Goal: Information Seeking & Learning: Check status

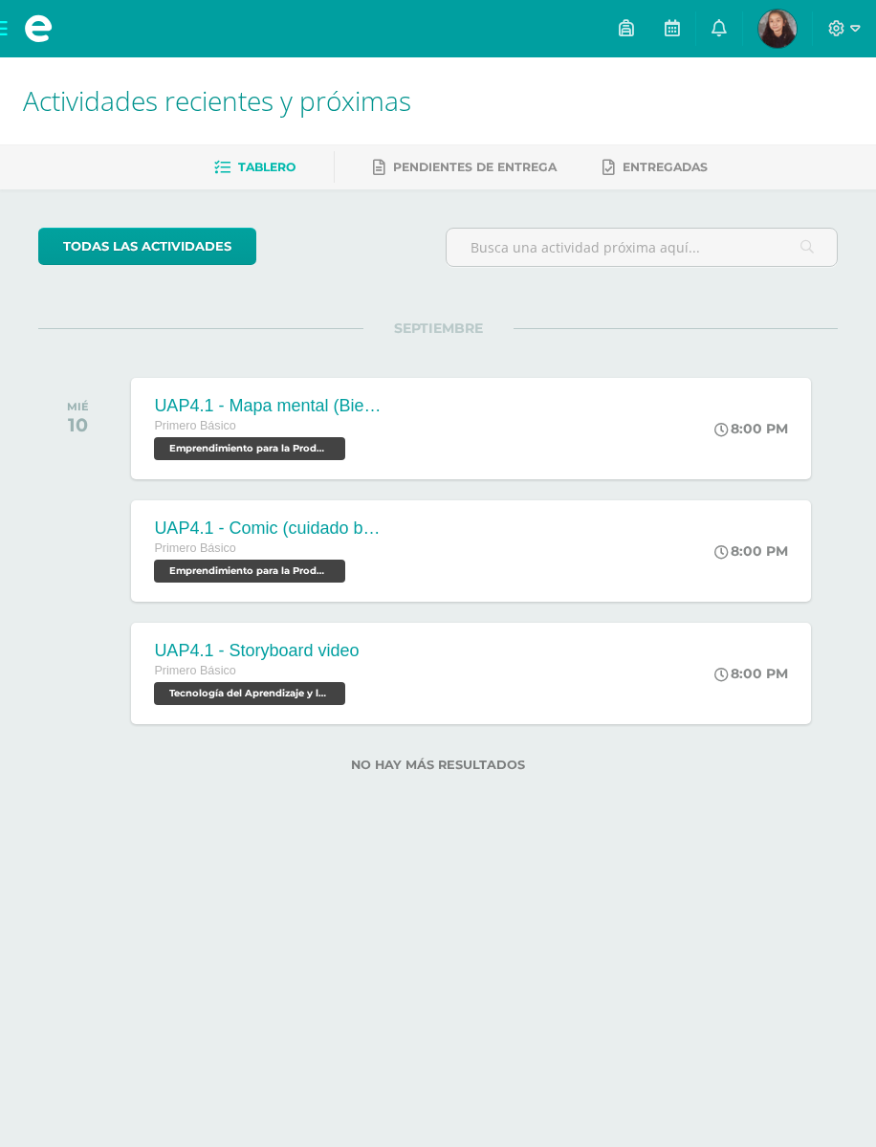
click at [715, 41] on link at bounding box center [719, 28] width 46 height 57
click at [382, 351] on div "SEPTIEMBRE MIÉ 10 UAP4.1 - Mapa mental (Bienes familiares) Primero Básico Empre…" at bounding box center [438, 405] width 800 height 154
click at [792, 33] on img at bounding box center [778, 29] width 38 height 38
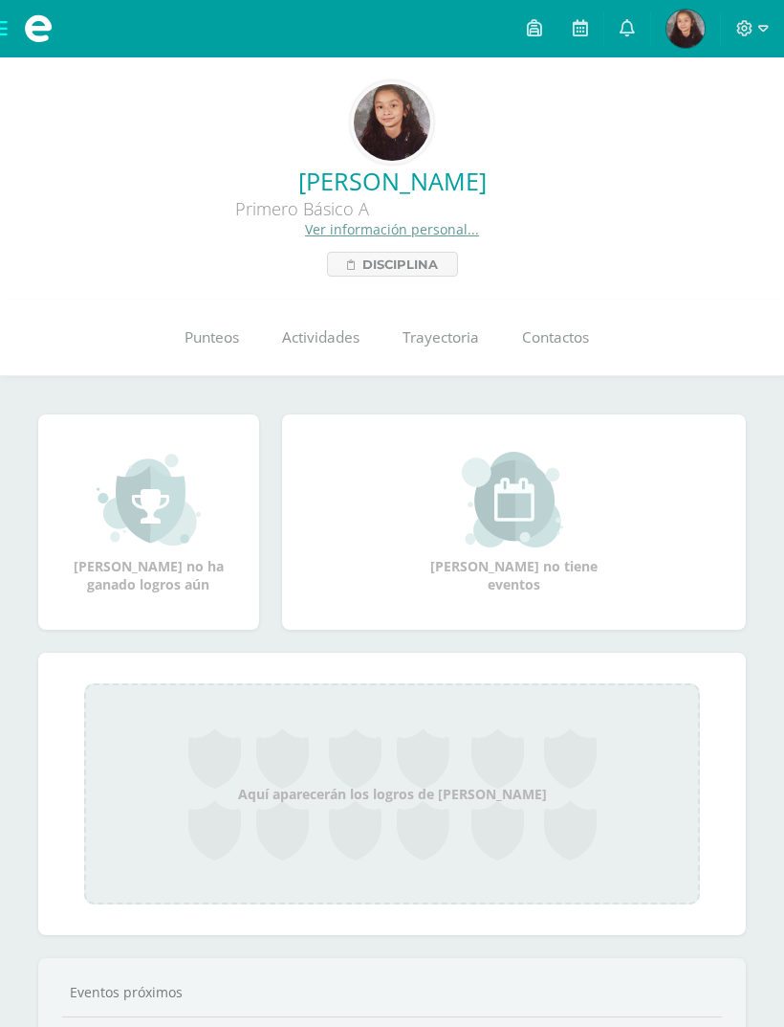
click at [402, 275] on span "Disciplina" at bounding box center [401, 264] width 76 height 23
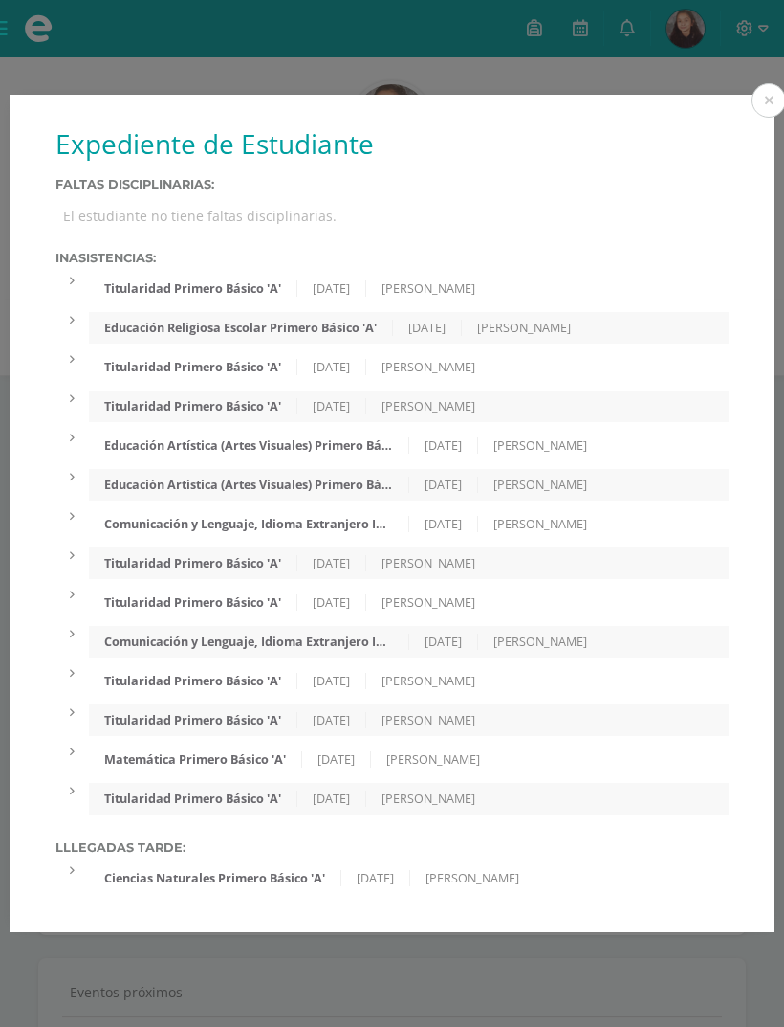
click at [757, 41] on div "Expediente de Estudiante Faltas Disciplinarias: El estudiante no tiene faltas d…" at bounding box center [392, 513] width 784 height 1027
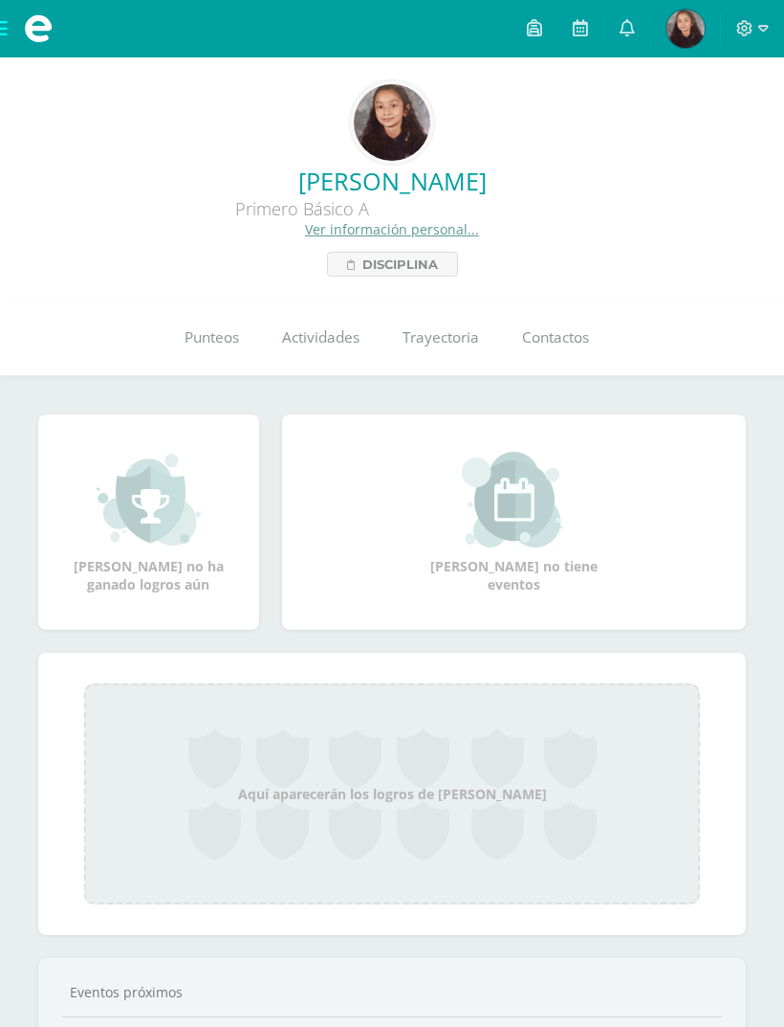
click at [245, 347] on link "Punteos" at bounding box center [212, 337] width 98 height 77
